Goal: Complete application form: Complete application form

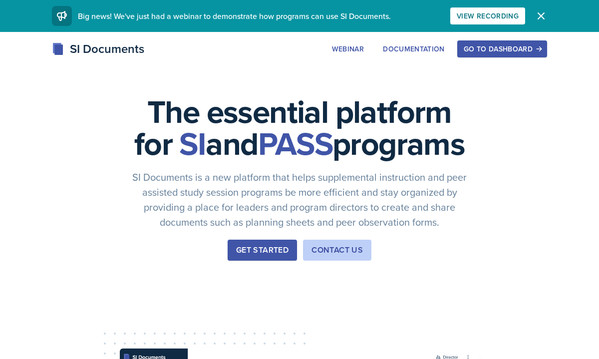
click at [476, 53] on div "Go to Dashboard" at bounding box center [502, 49] width 77 height 8
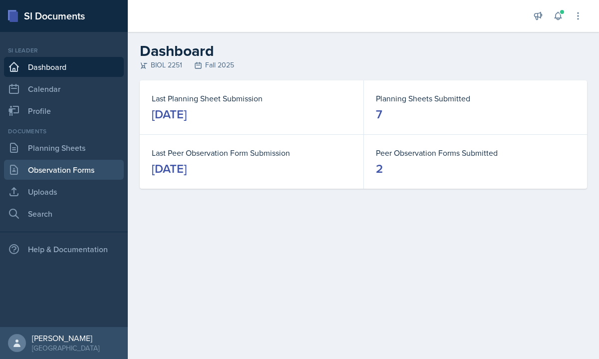
click at [77, 167] on link "Observation Forms" at bounding box center [64, 170] width 120 height 20
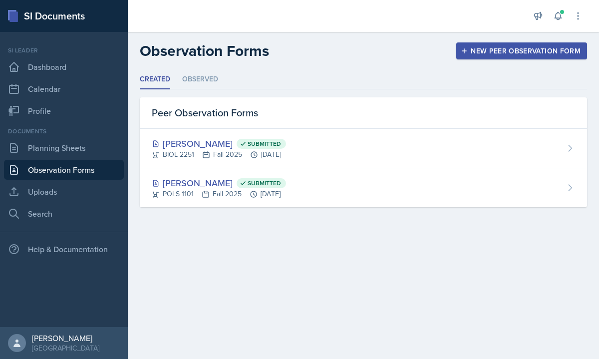
click at [465, 54] on icon "button" at bounding box center [464, 50] width 7 height 7
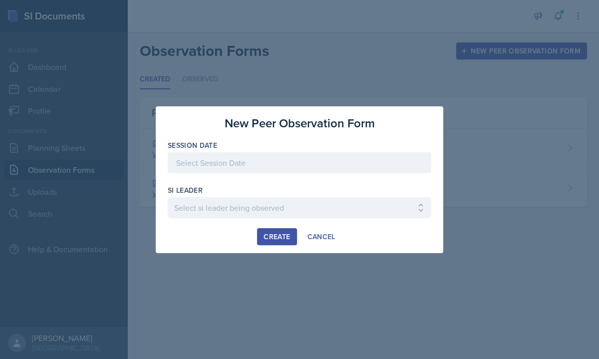
click at [266, 153] on div at bounding box center [300, 162] width 264 height 21
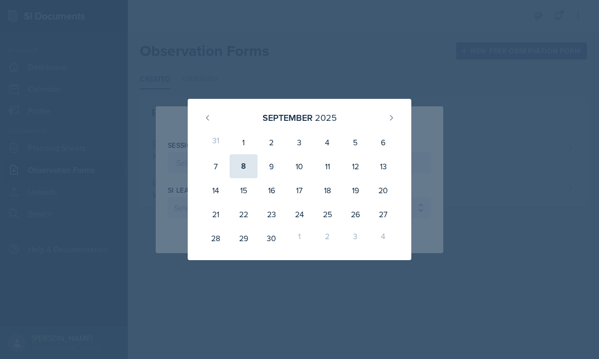
click at [240, 165] on div "8" at bounding box center [244, 166] width 28 height 24
type input "[DATE]"
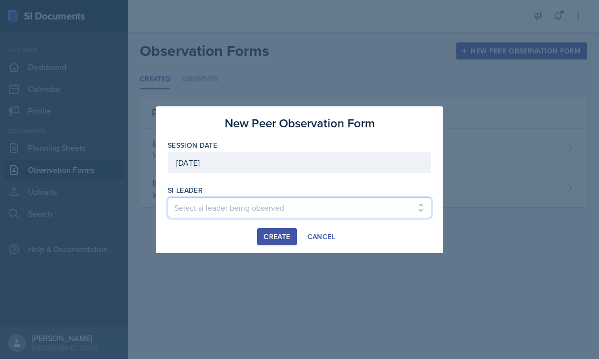
click at [236, 204] on select "Select si leader being observed [PERSON_NAME] / PSYC 2500 / The Phantoms of The…" at bounding box center [300, 207] width 264 height 21
select select "a92feb3d-9e9a-4d0c-a391-ca4f82fbfa67"
click at [168, 197] on select "Select si leader being observed [PERSON_NAME] / PSYC 2500 / The Phantoms of The…" at bounding box center [300, 207] width 264 height 21
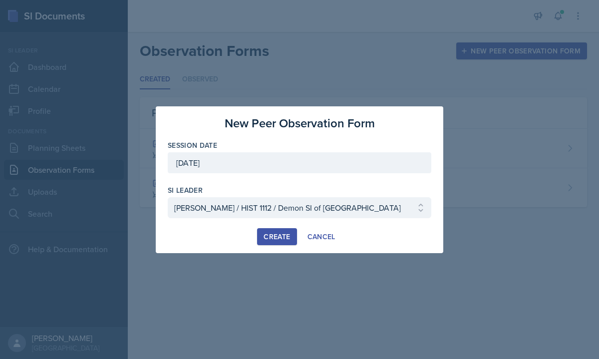
click at [283, 242] on button "Create" at bounding box center [276, 236] width 39 height 17
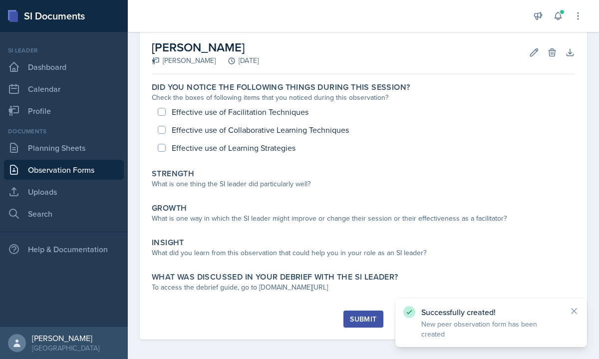
scroll to position [49, 0]
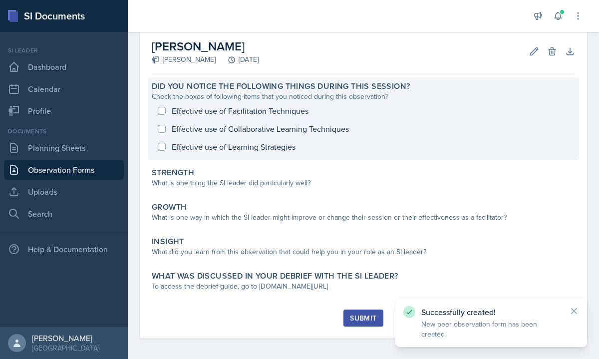
click at [163, 108] on div "Effective use of Facilitation Techniques Effective use of Collaborative Learnin…" at bounding box center [363, 129] width 423 height 54
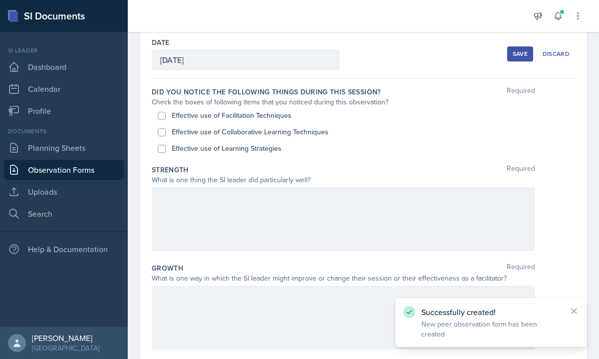
scroll to position [45, 0]
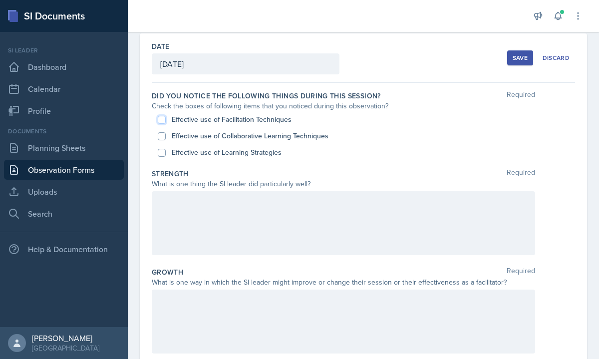
click at [160, 116] on input "Effective use of Facilitation Techniques" at bounding box center [162, 120] width 8 height 8
checkbox input "true"
click at [161, 136] on input "Effective use of Collaborative Learning Techniques" at bounding box center [162, 136] width 8 height 8
checkbox input "true"
click at [160, 153] on input "Effective use of Learning Strategies" at bounding box center [162, 153] width 8 height 8
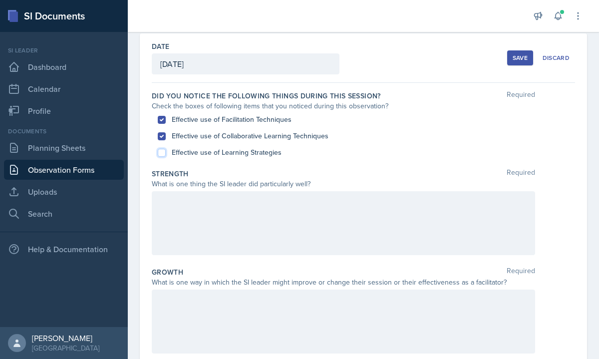
checkbox input "true"
click at [209, 205] on p at bounding box center [343, 202] width 367 height 12
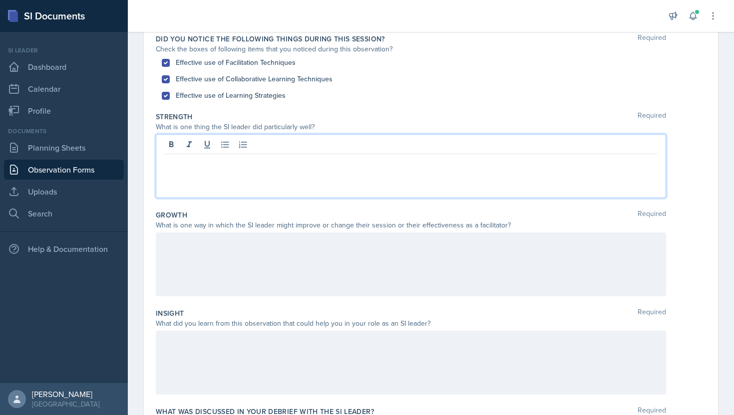
scroll to position [73, 0]
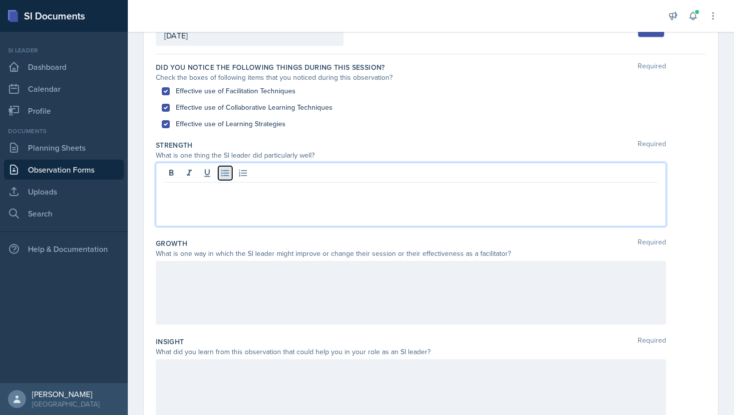
click at [220, 178] on button at bounding box center [225, 173] width 14 height 14
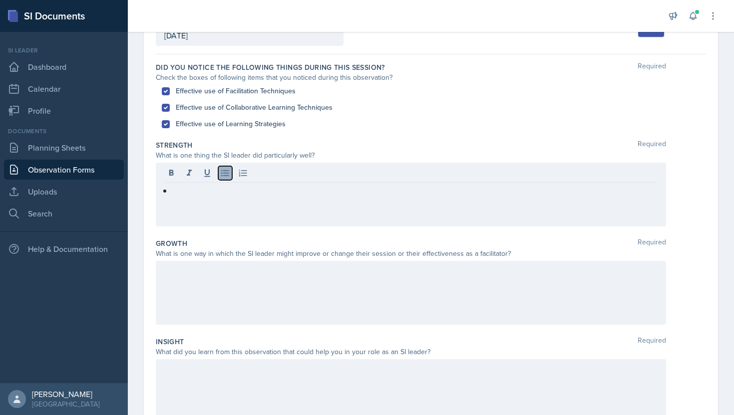
click at [220, 177] on icon at bounding box center [225, 173] width 10 height 10
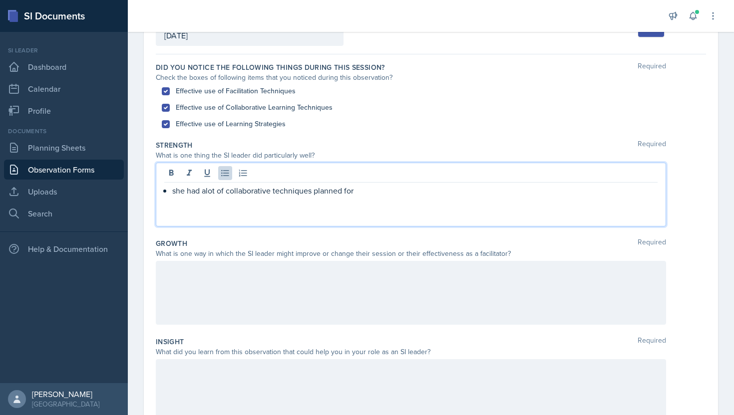
click at [205, 191] on p "she had alot of collaborative techniques planned for" at bounding box center [414, 191] width 485 height 12
click at [388, 186] on p "she had a lot of collaborative techniques planned for" at bounding box center [414, 191] width 485 height 12
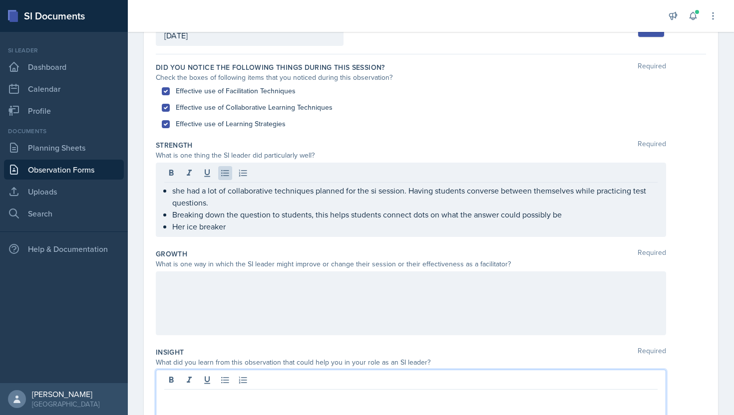
click at [293, 359] on div at bounding box center [411, 402] width 510 height 64
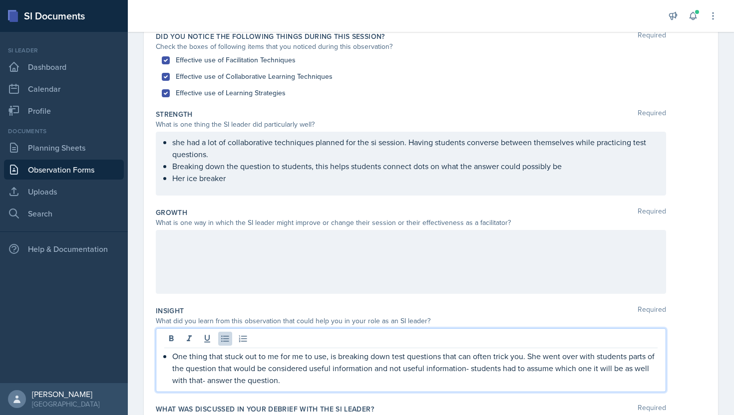
scroll to position [115, 0]
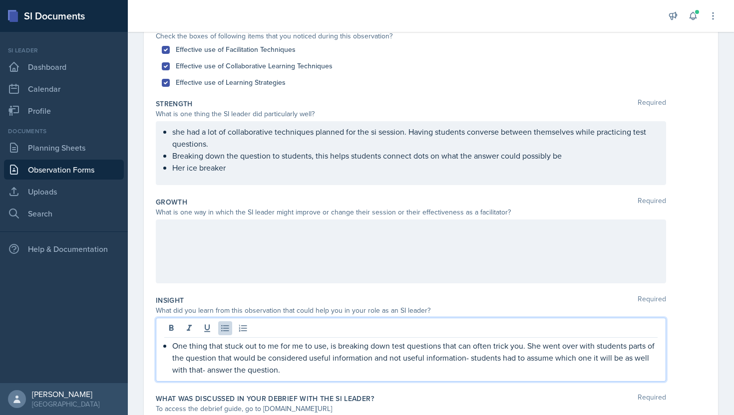
click at [248, 174] on ul "she had a lot of collaborative techniques planned for the si session. Having st…" at bounding box center [414, 150] width 485 height 48
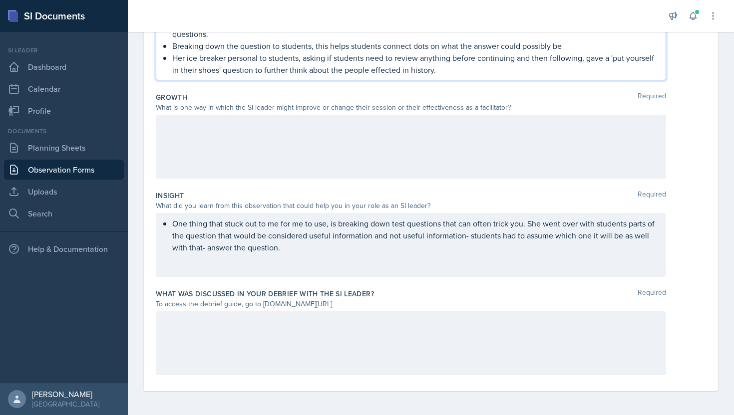
click at [317, 150] on div at bounding box center [411, 147] width 510 height 64
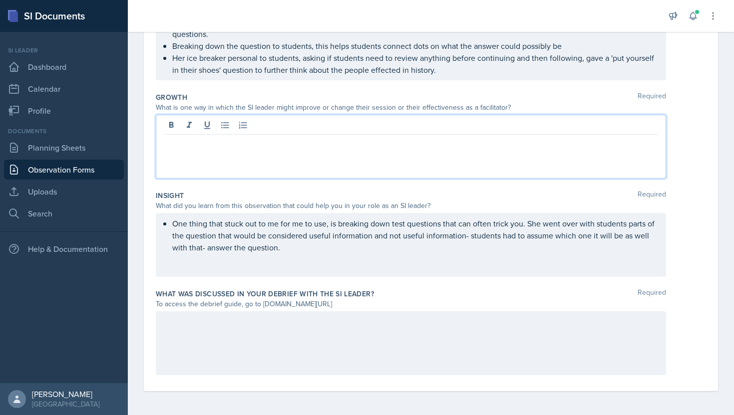
scroll to position [225, 0]
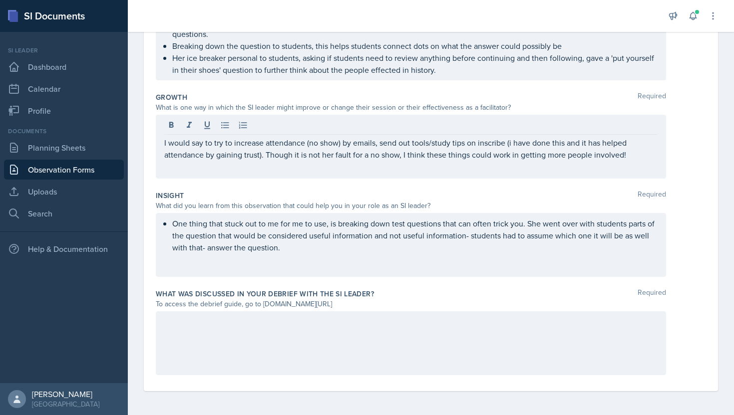
click at [215, 353] on div at bounding box center [411, 344] width 510 height 64
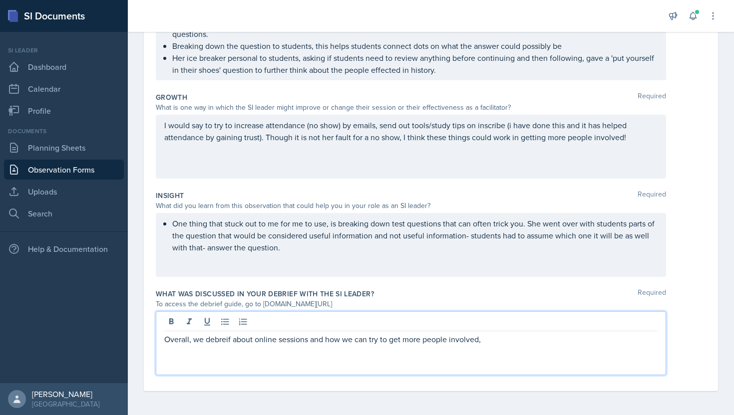
click at [228, 342] on p "Overall, we debreif about online sessions and how we can try to get more people…" at bounding box center [410, 340] width 493 height 12
click at [229, 341] on p "Overall, we debrief about online sessions and how we can try to get more people…" at bounding box center [410, 340] width 493 height 12
click at [231, 341] on p "Overall, we debrief about online sessions and how we can try to get more people…" at bounding box center [410, 340] width 493 height 12
click at [501, 341] on p "Overall, we debriefed about online sessions and how we can try to get more peop…" at bounding box center [410, 340] width 493 height 12
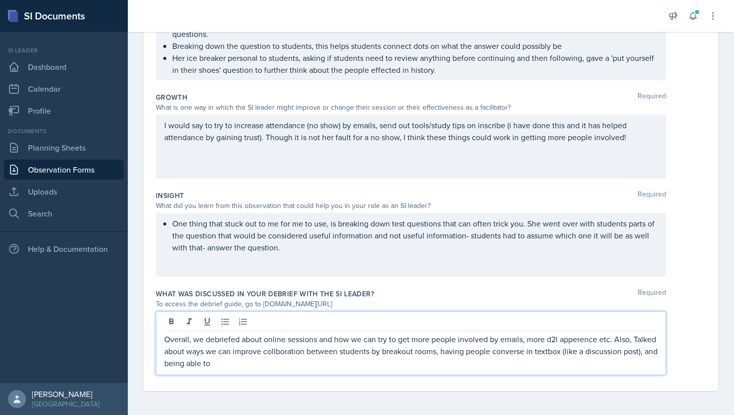
click at [283, 352] on p "Overall, we debriefed about online sessions and how we can try to get more peop…" at bounding box center [410, 352] width 493 height 36
click at [309, 359] on p "Overall, we debriefed about online sessions and how we can try to get more peop…" at bounding box center [410, 352] width 493 height 36
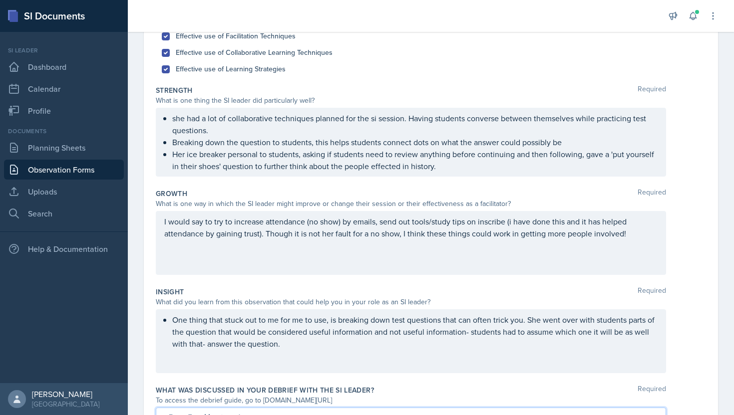
scroll to position [0, 0]
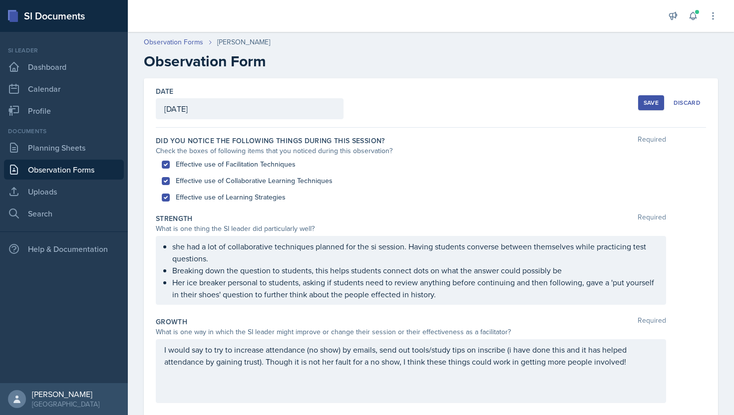
click at [599, 110] on button "Save" at bounding box center [651, 102] width 26 height 15
